Goal: Transaction & Acquisition: Purchase product/service

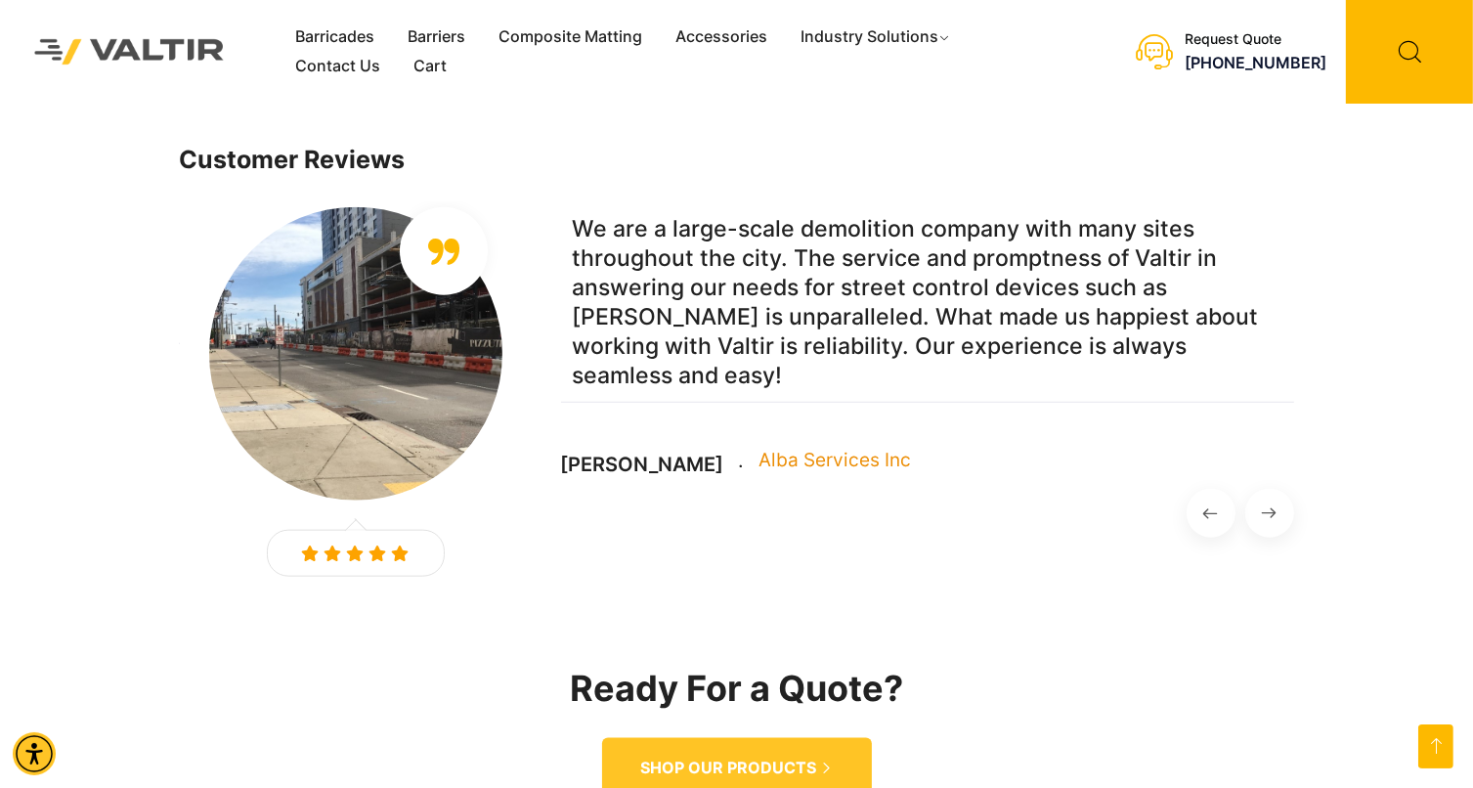
scroll to position [2088, 0]
click at [611, 41] on link "Composite Matting" at bounding box center [570, 36] width 177 height 29
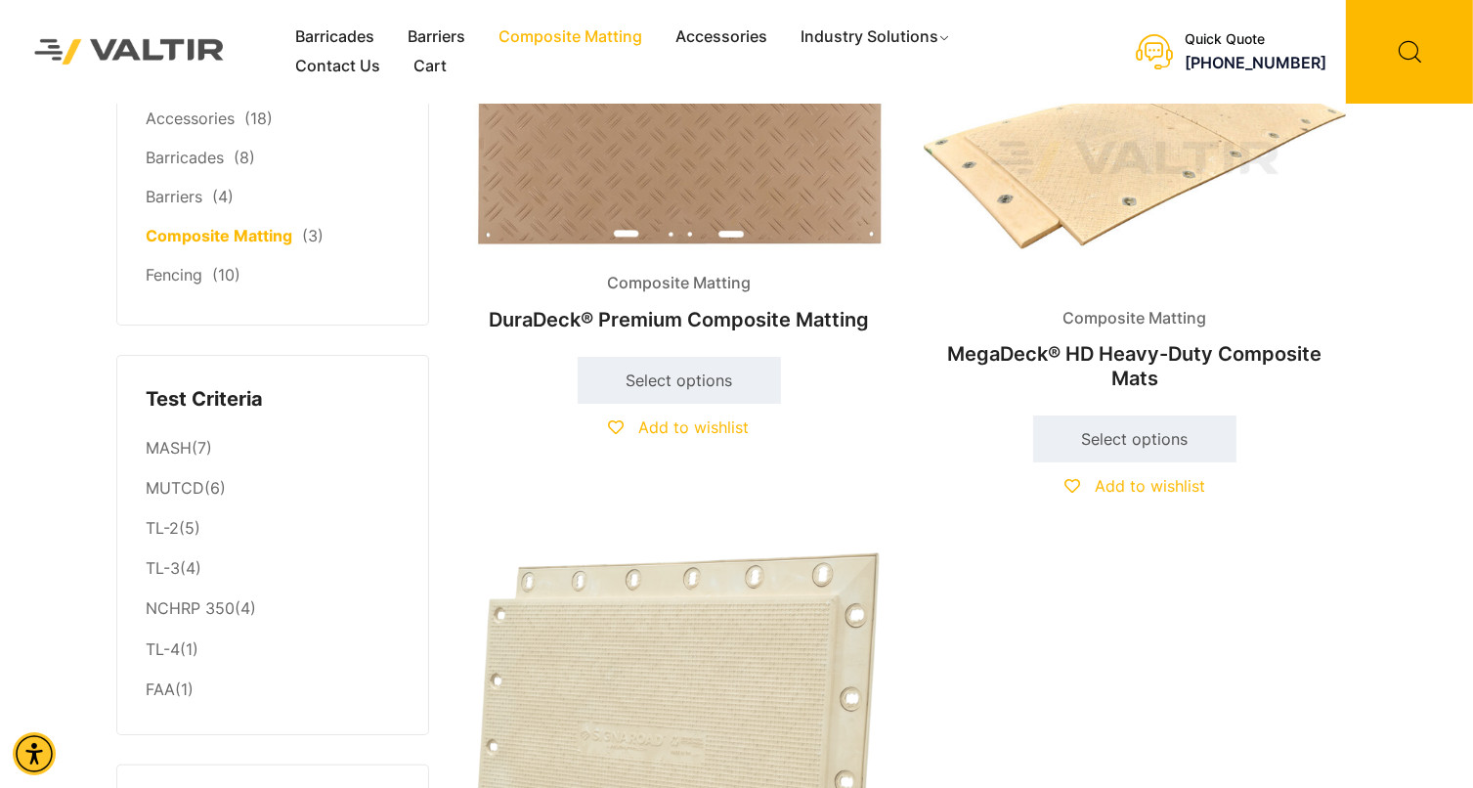
scroll to position [293, 0]
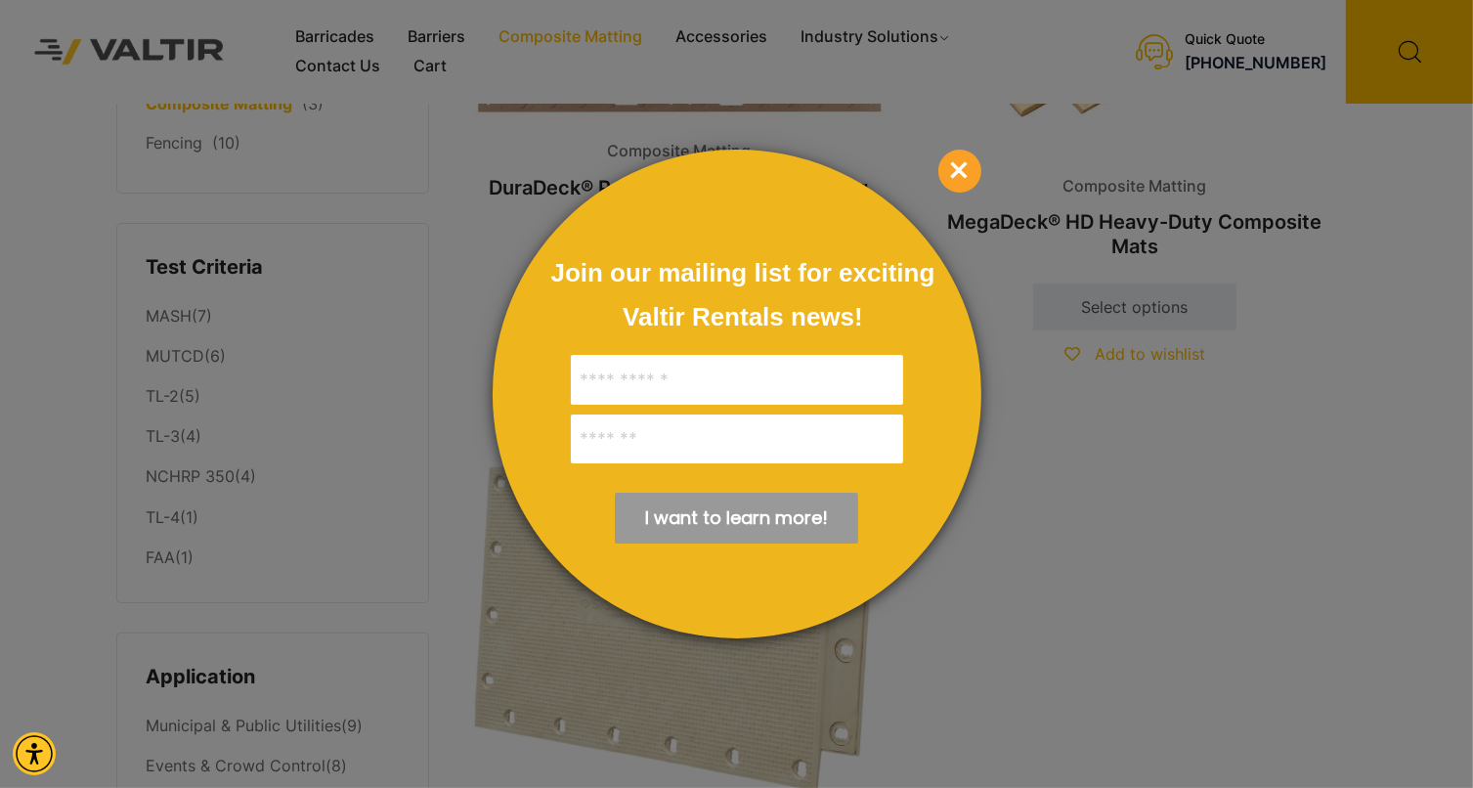
click at [1197, 468] on div at bounding box center [736, 394] width 1473 height 788
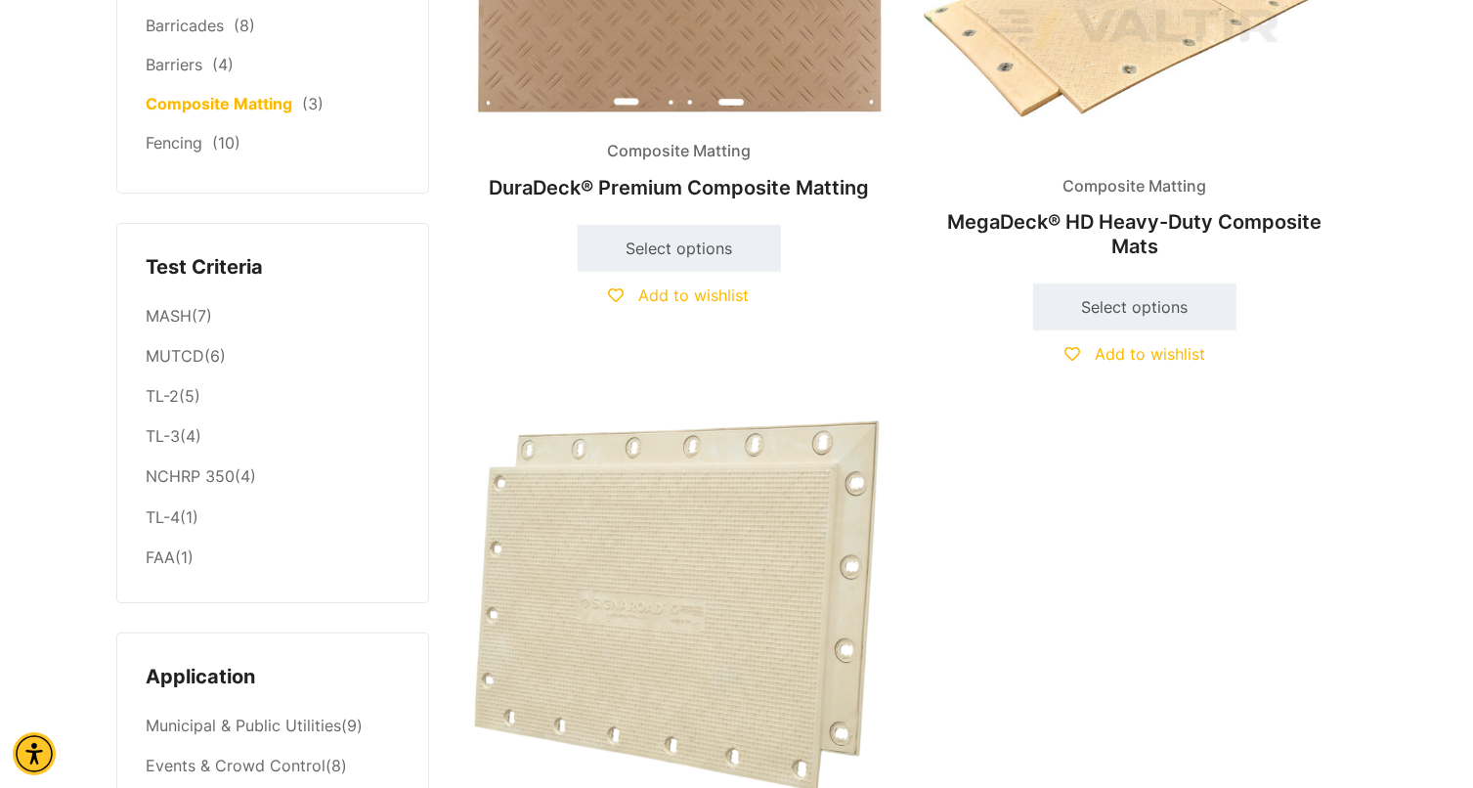
scroll to position [0, 0]
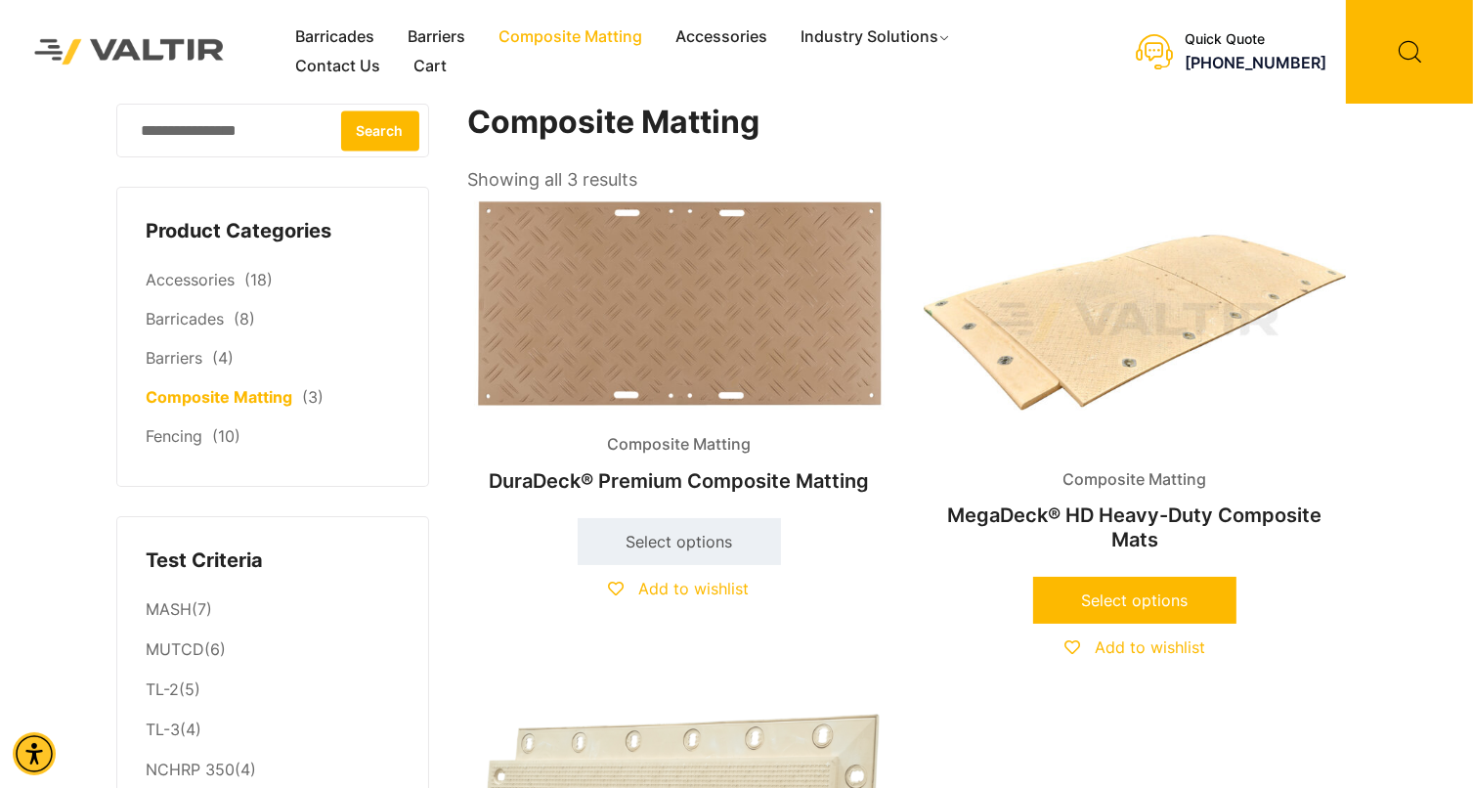
click at [1134, 602] on link "Select options" at bounding box center [1134, 600] width 203 height 47
